Goal: Check status: Check status

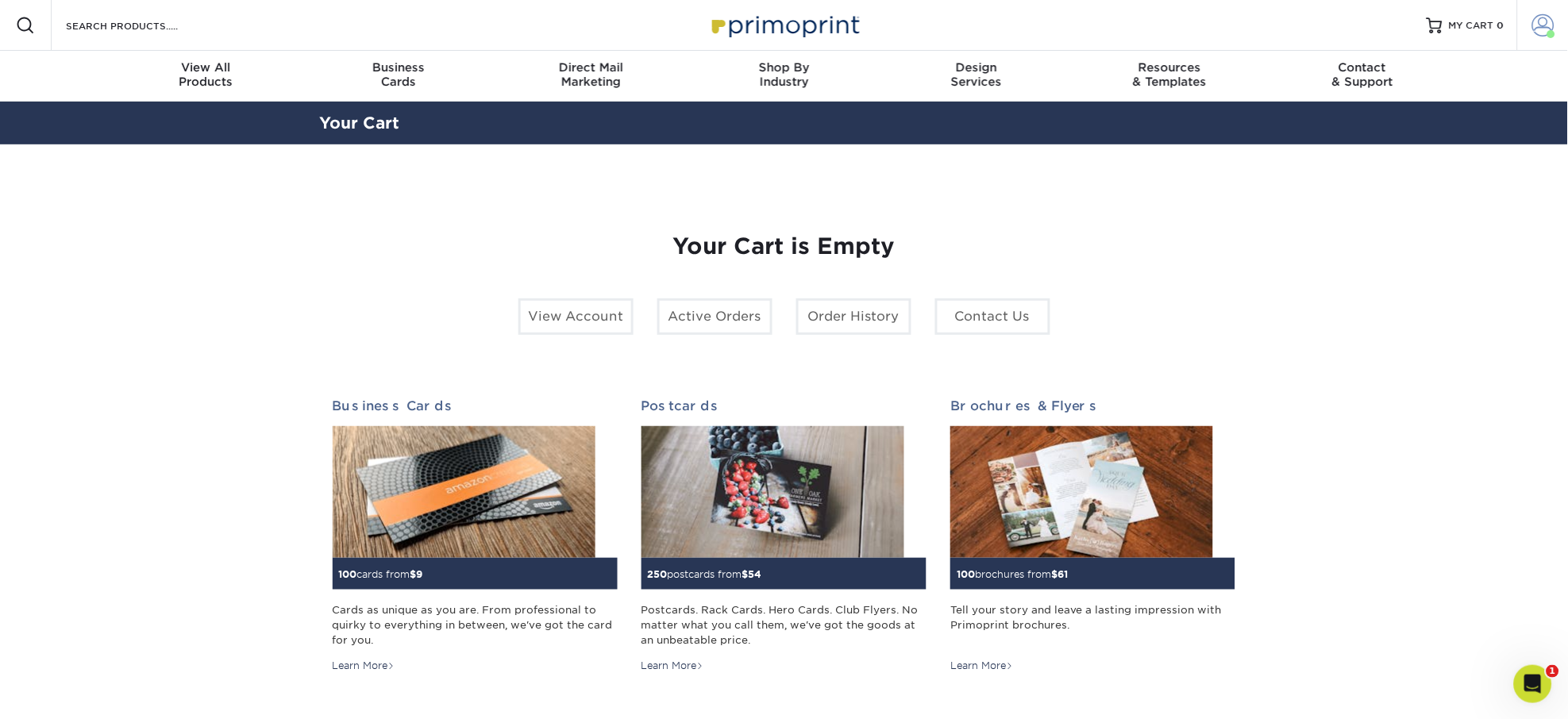
click at [1543, 24] on span at bounding box center [1544, 25] width 23 height 23
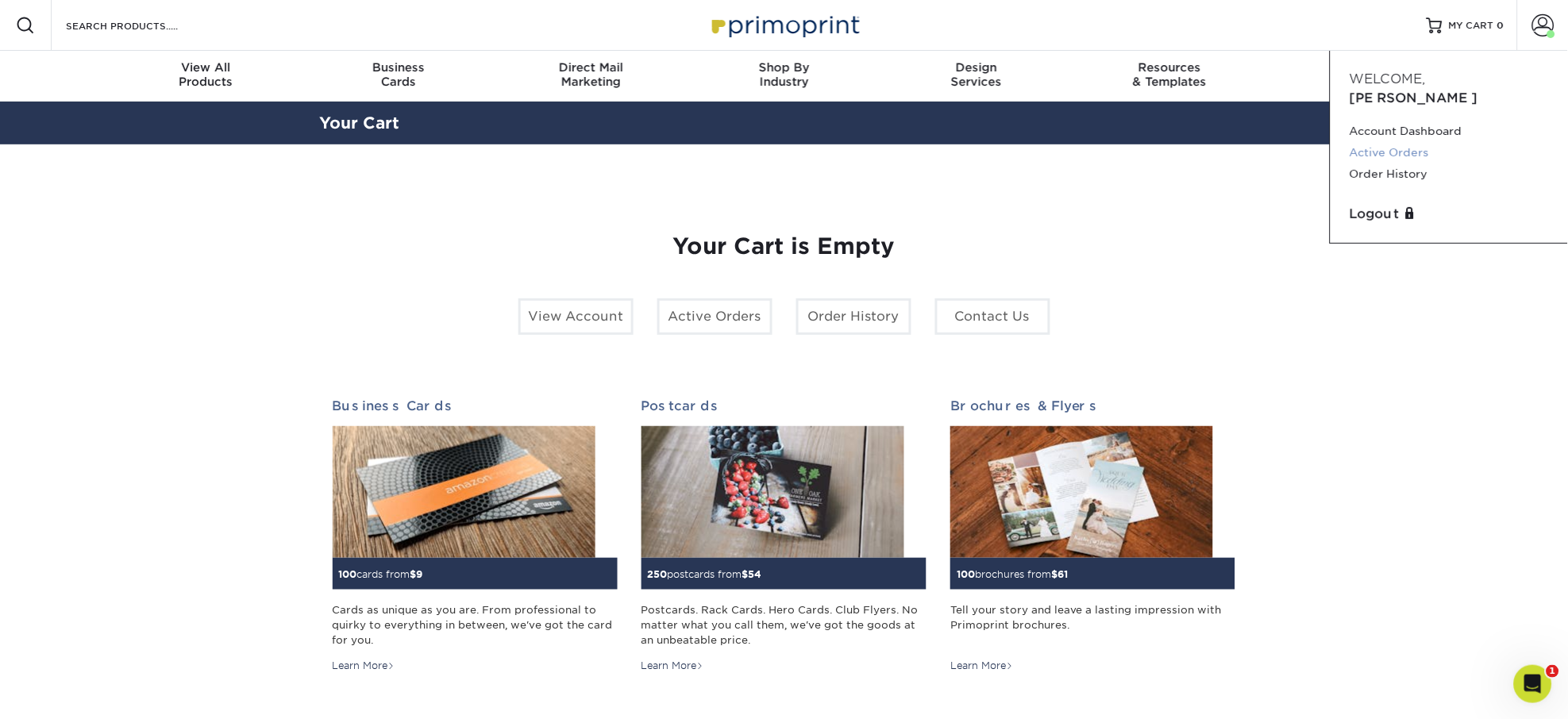
click at [1393, 142] on link "Active Orders" at bounding box center [1450, 153] width 200 height 22
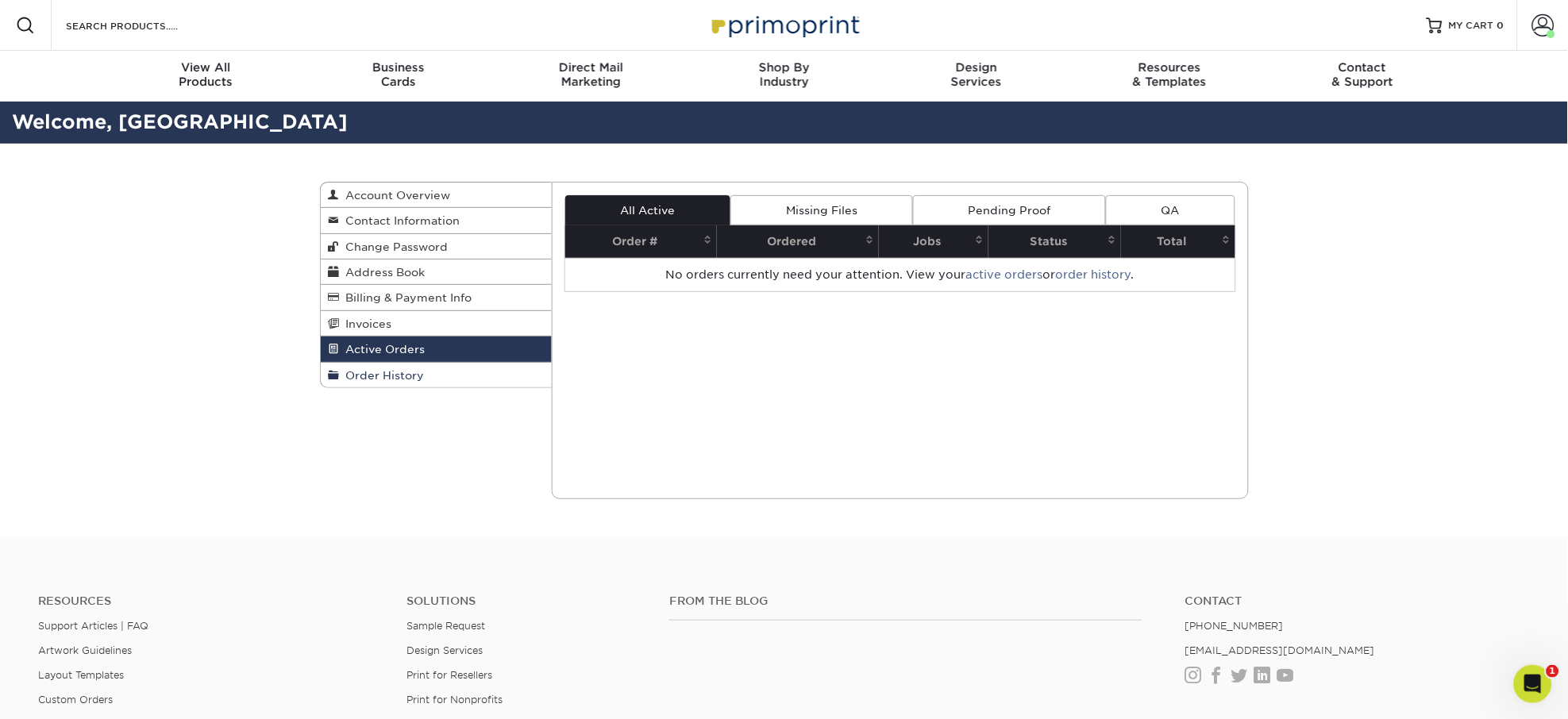
click at [369, 378] on span "Order History" at bounding box center [383, 375] width 85 height 12
